Goal: Browse casually

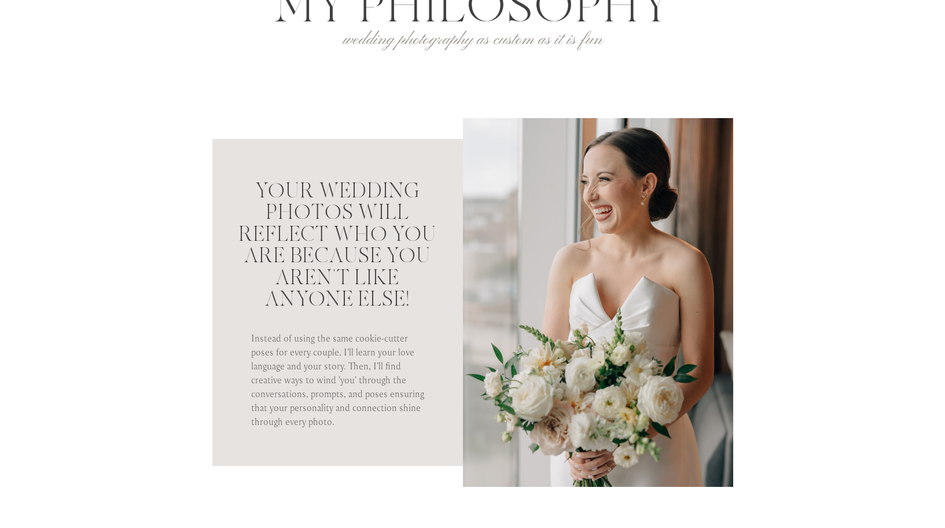
scroll to position [671, 0]
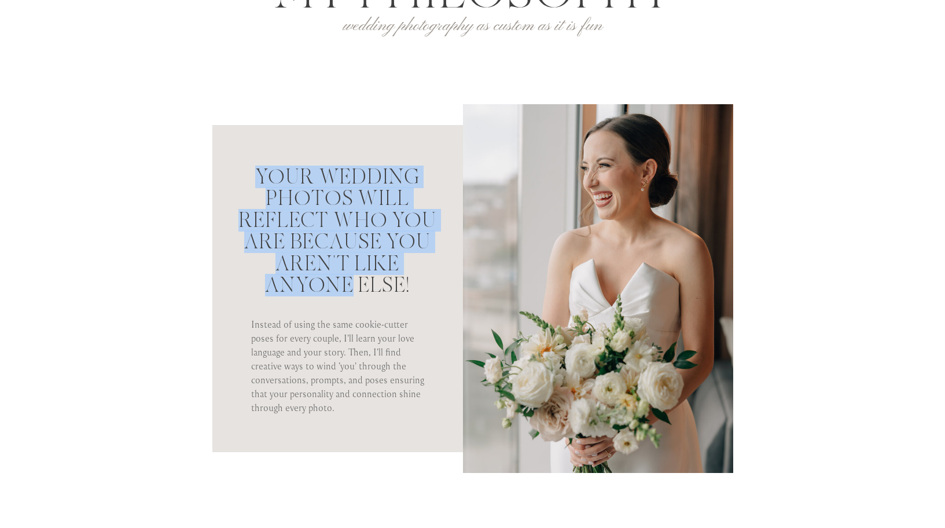
drag, startPoint x: 243, startPoint y: 160, endPoint x: 358, endPoint y: 295, distance: 176.9
click at [355, 291] on div "Your wedding photos will reflect who you are because you aren't like anyone els…" at bounding box center [473, 299] width 695 height 469
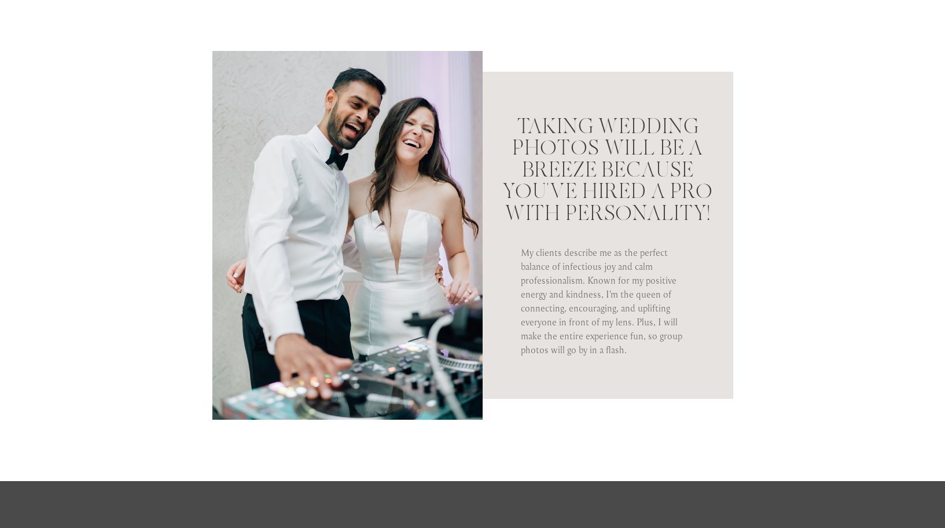
scroll to position [1194, 0]
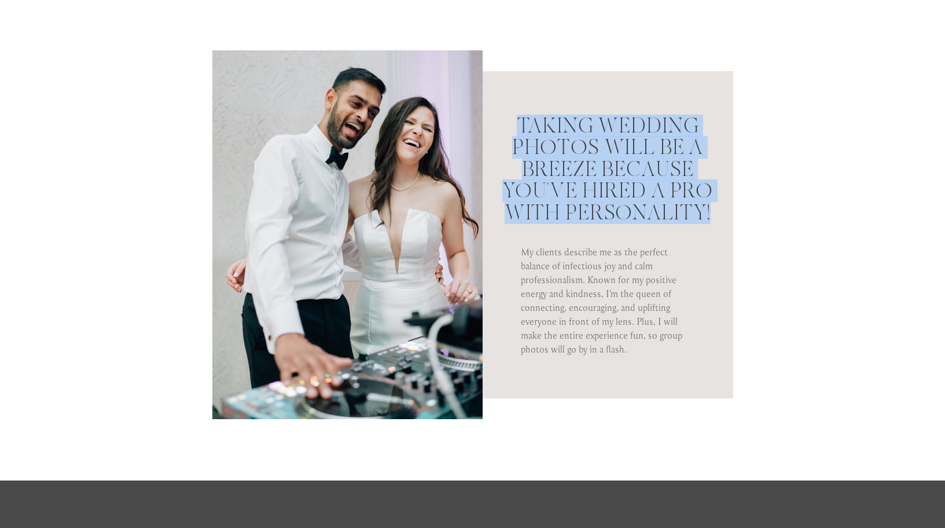
drag, startPoint x: 631, startPoint y: 120, endPoint x: 710, endPoint y: 221, distance: 127.8
click at [710, 221] on div "Taking wedding photos will be a breeze because you've hired a pro with personal…" at bounding box center [473, 246] width 695 height 469
click at [710, 155] on h2 "Taking wedding photos will be a breeze because you've hired a pro with personal…" at bounding box center [608, 135] width 214 height 40
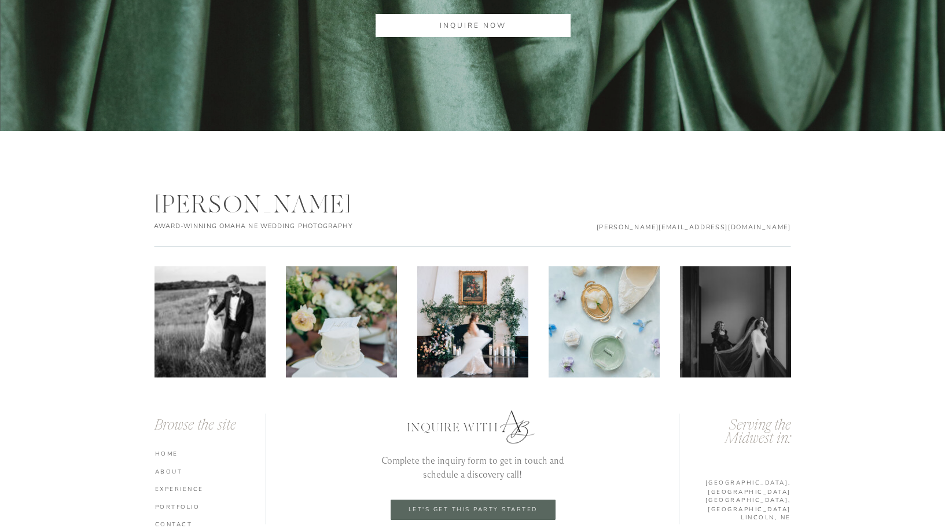
scroll to position [3762, 0]
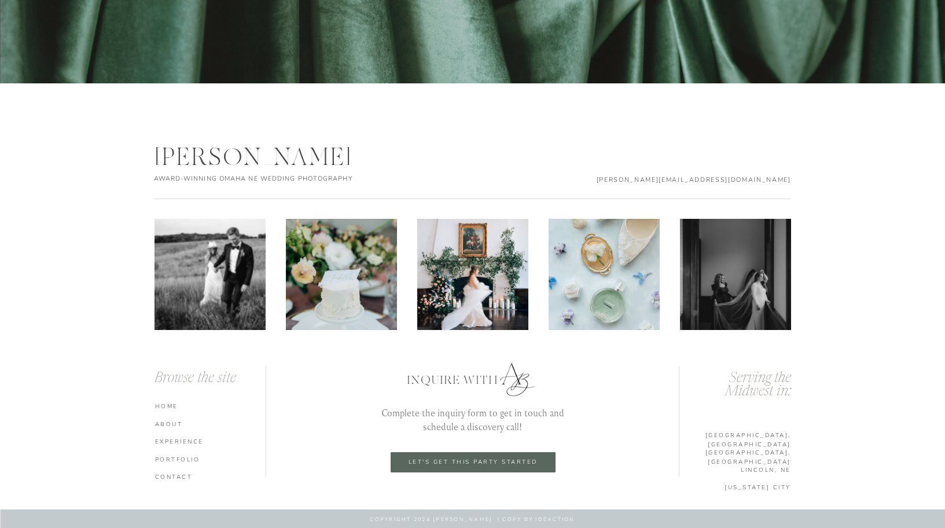
click at [178, 441] on nav "experience" at bounding box center [212, 441] width 114 height 8
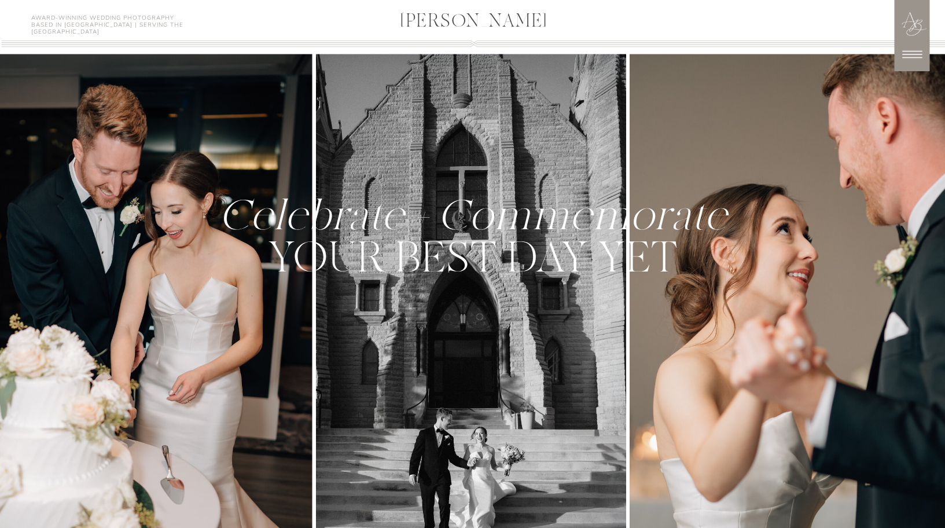
click at [918, 49] on icon at bounding box center [912, 54] width 29 height 29
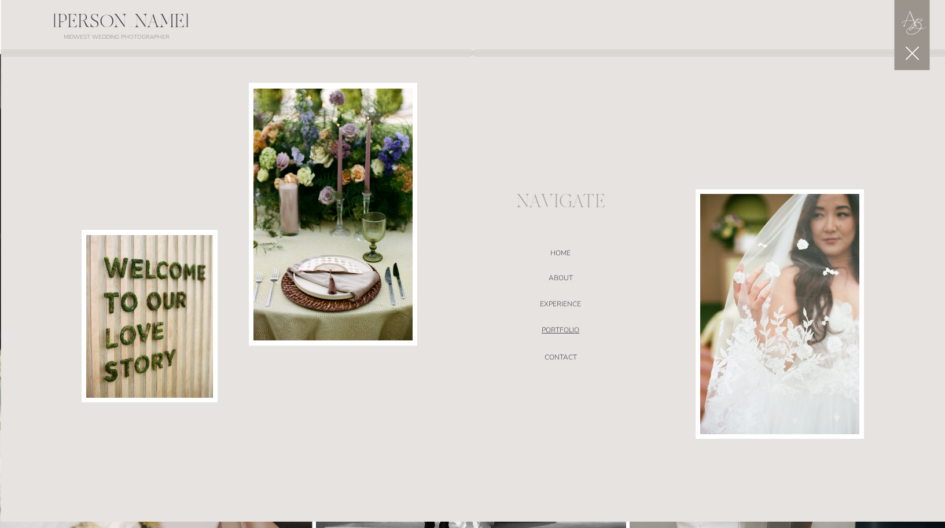
click at [563, 329] on nav "portfolio" at bounding box center [560, 332] width 245 height 12
